Goal: Information Seeking & Learning: Check status

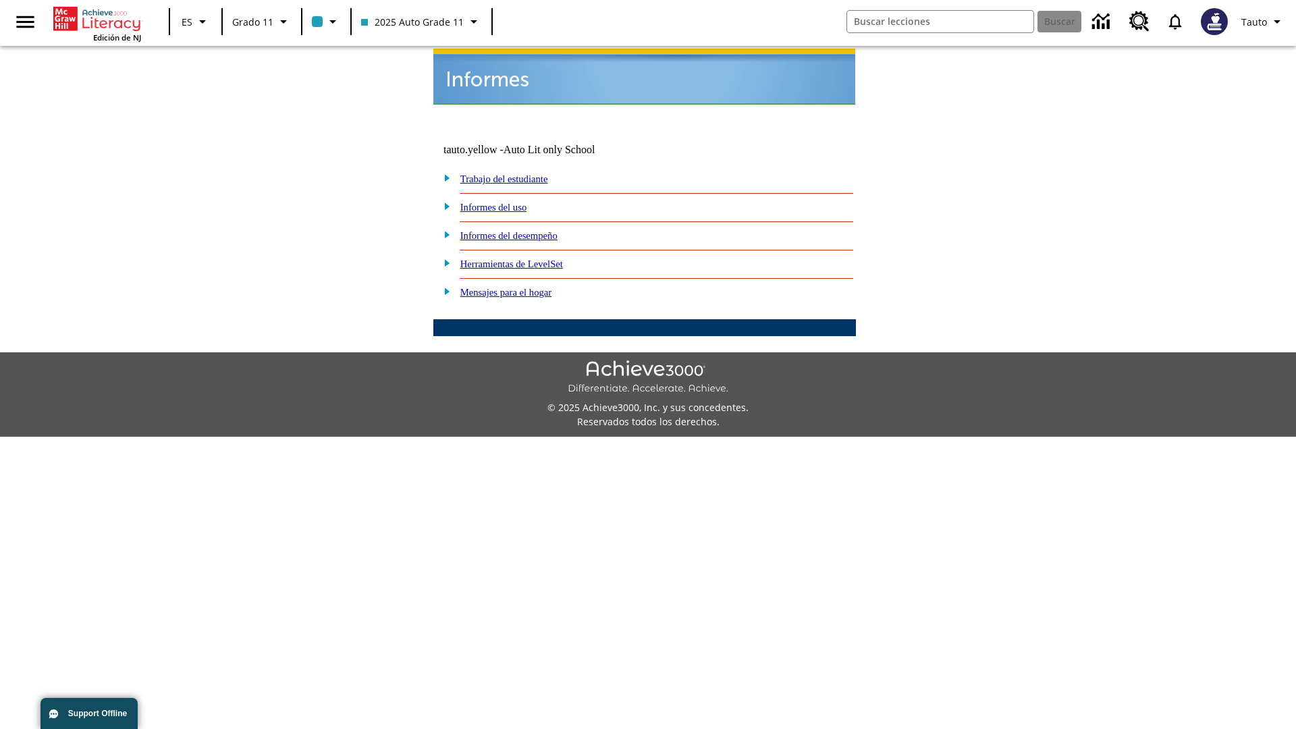
click at [504, 202] on link "Informes del uso" at bounding box center [493, 207] width 67 height 11
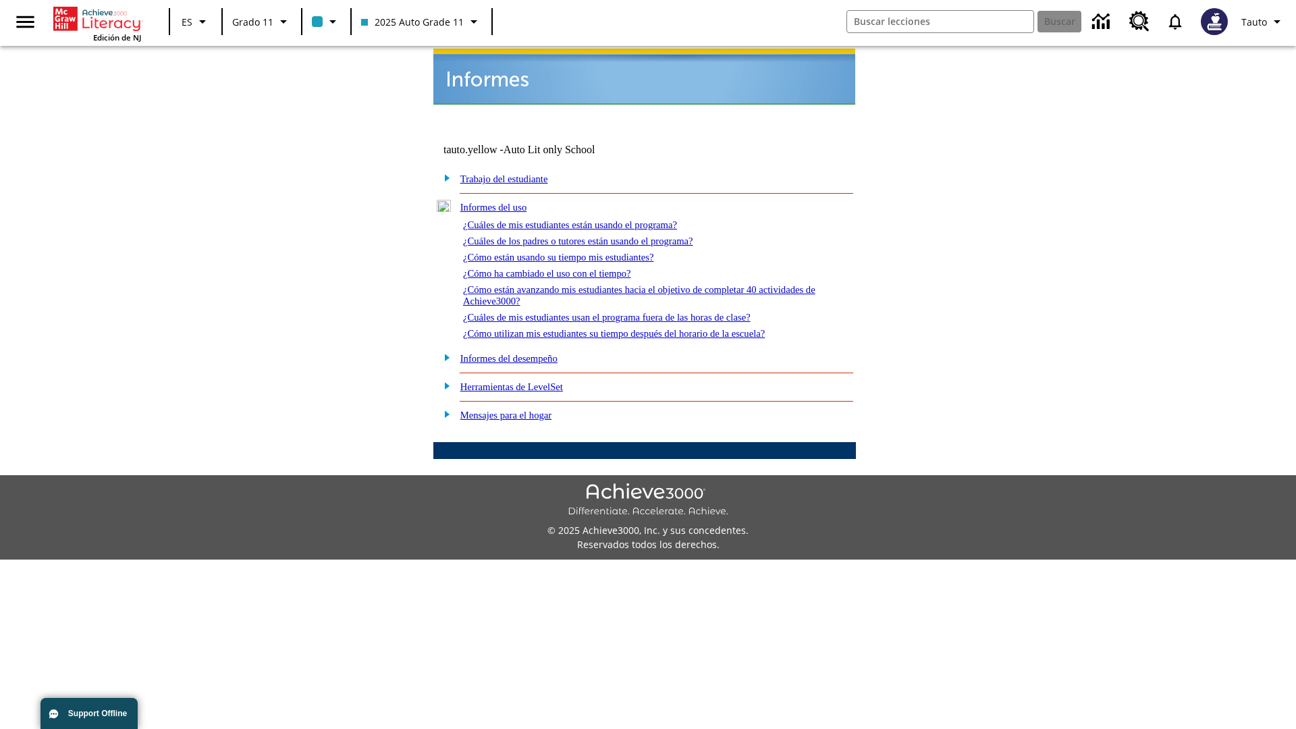
click at [588, 219] on link "¿Cuáles de mis estudiantes están usando el programa?" at bounding box center [570, 224] width 214 height 11
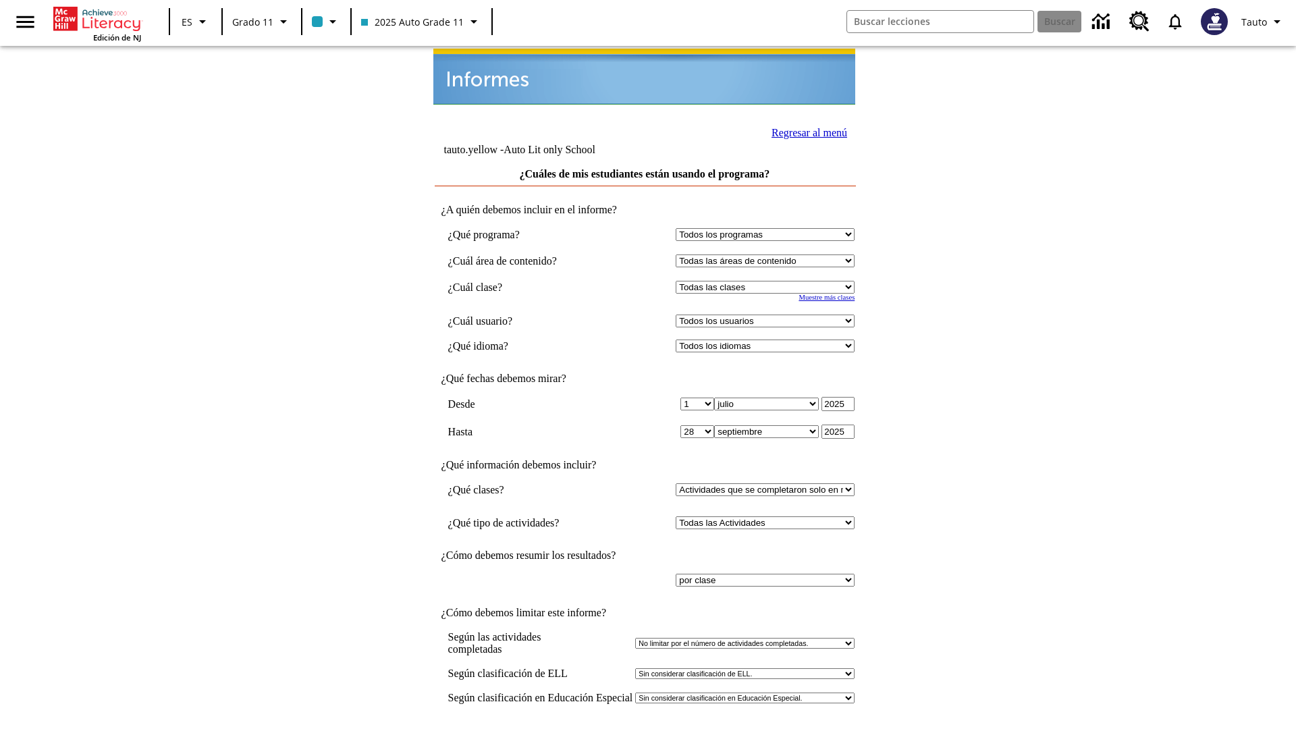
click at [645, 728] on input "Ver Informe" at bounding box center [644, 743] width 62 height 15
click at [805, 131] on link "Regresar al menú" at bounding box center [809, 132] width 76 height 11
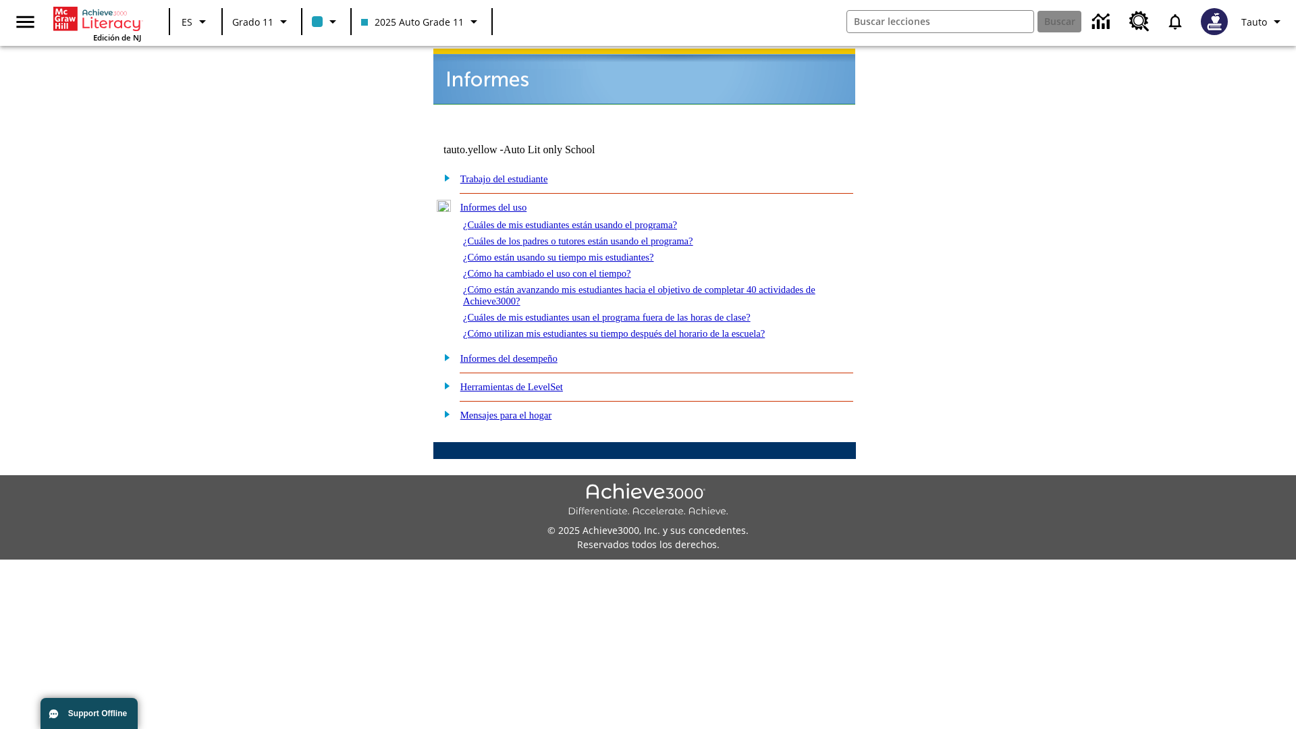
click at [574, 252] on link "¿Cómo están usando su tiempo mis estudiantes?" at bounding box center [558, 257] width 191 height 11
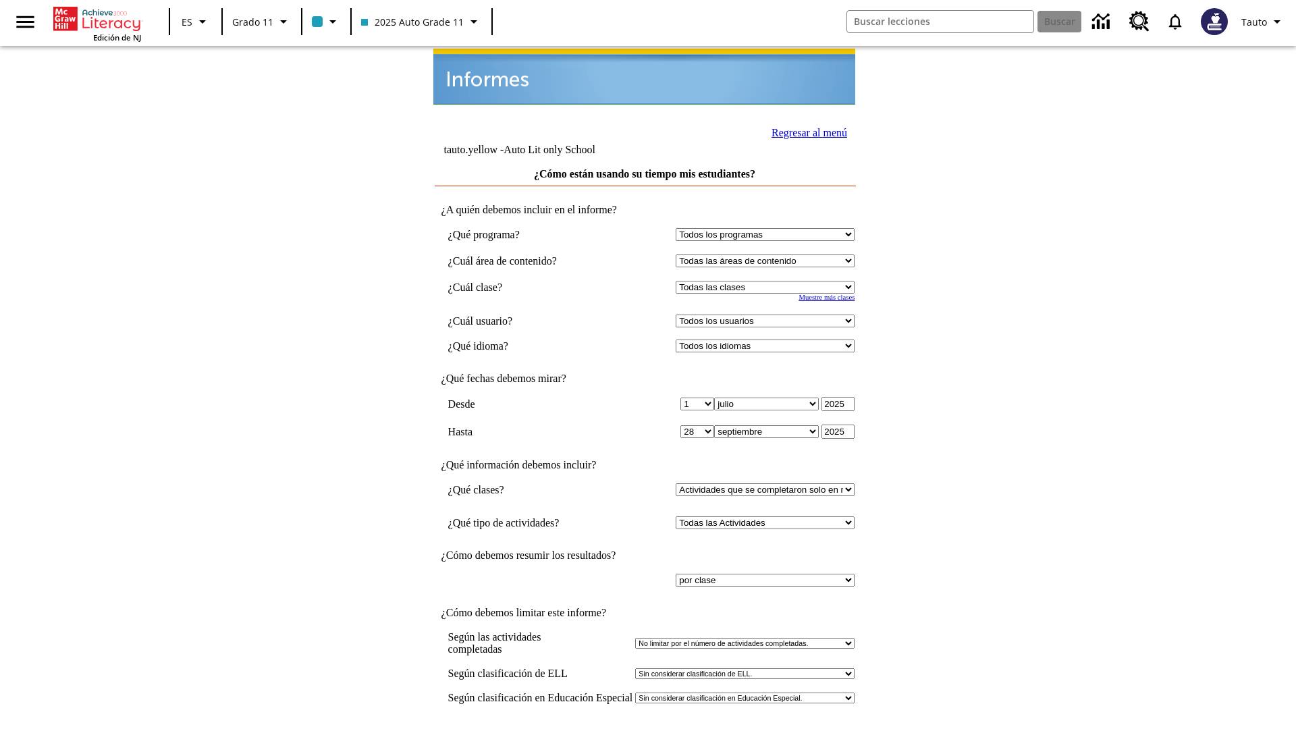
click at [645, 728] on input "Ver Informe" at bounding box center [644, 743] width 62 height 15
click at [805, 131] on link "Regresar al menú" at bounding box center [809, 132] width 76 height 11
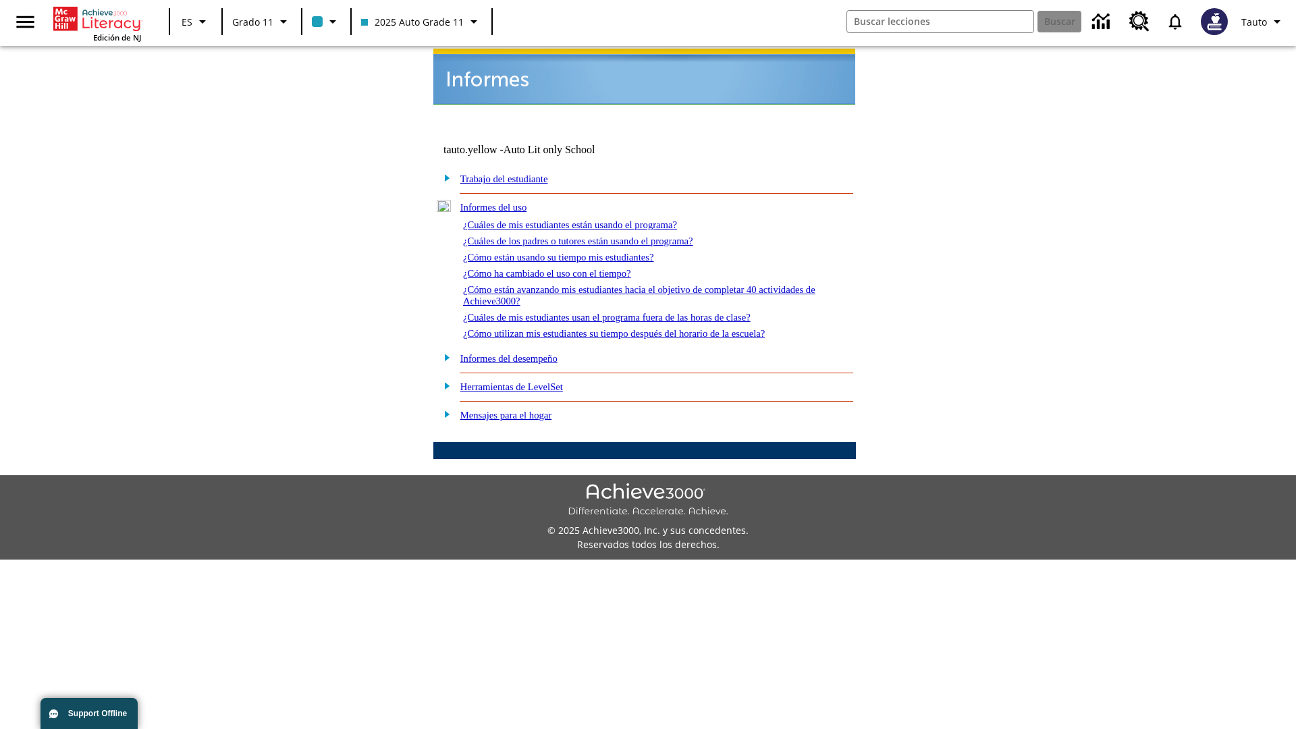
click at [637, 328] on link "¿Cómo utilizan mis estudiantes su tiempo después del horario de la escuela?" at bounding box center [614, 333] width 302 height 11
